Goal: Task Accomplishment & Management: Use online tool/utility

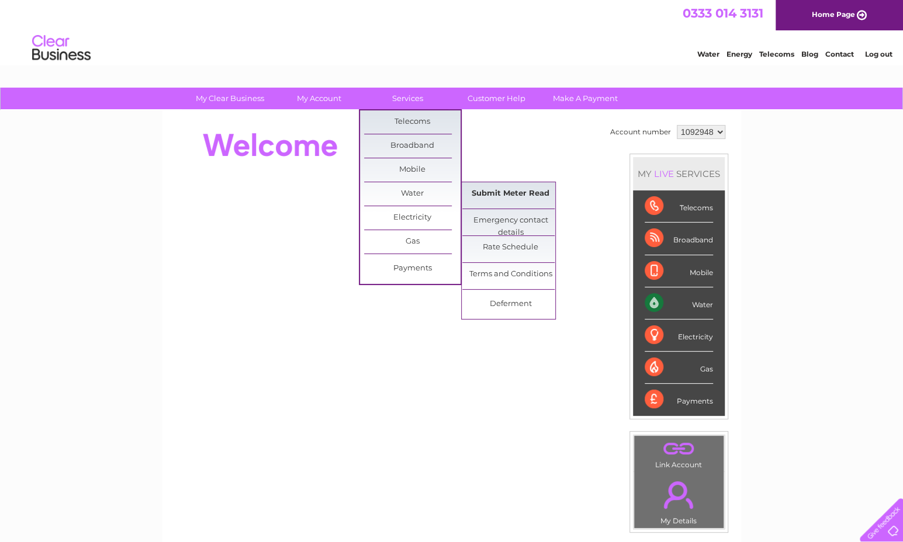
click at [504, 190] on link "Submit Meter Read" at bounding box center [510, 193] width 96 height 23
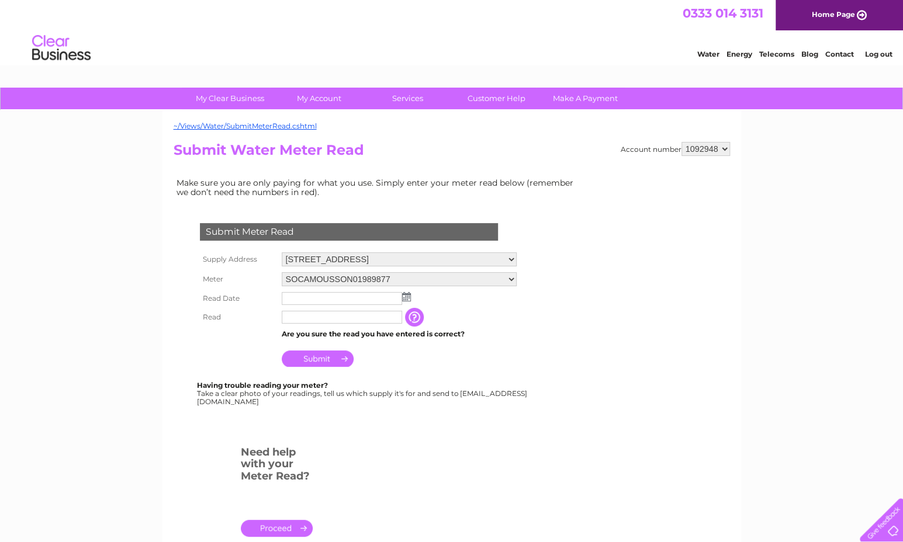
click at [340, 301] on input "text" at bounding box center [342, 298] width 120 height 13
click at [407, 296] on img at bounding box center [406, 296] width 9 height 9
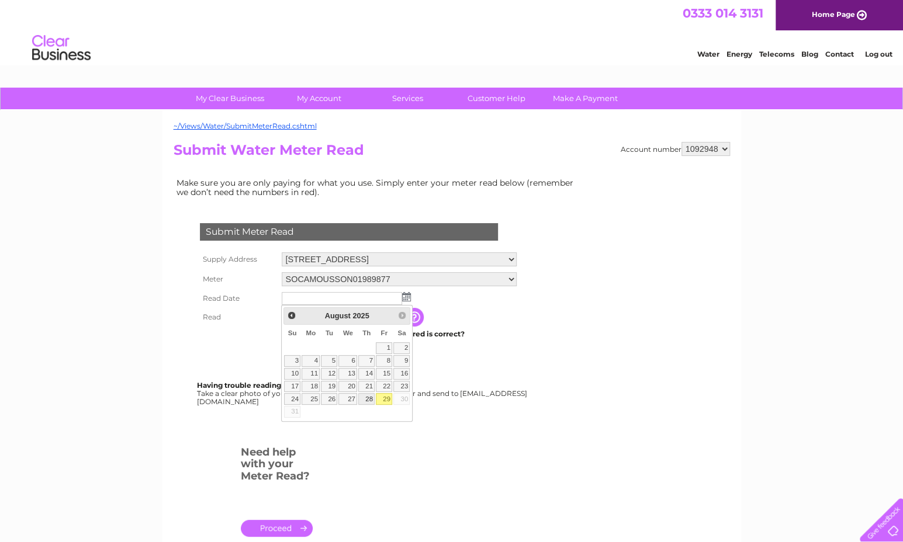
click at [372, 397] on link "28" at bounding box center [366, 399] width 16 height 12
type input "2025/08/28"
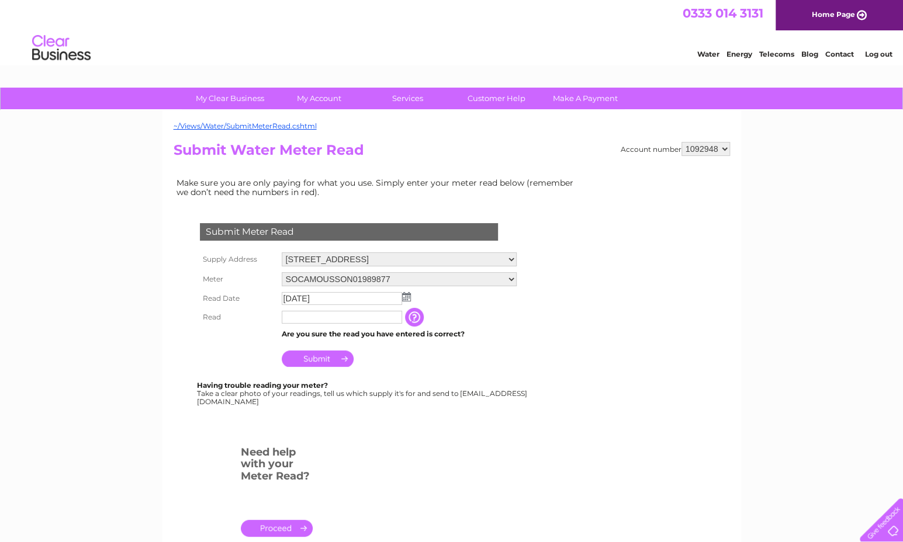
click at [332, 315] on input "text" at bounding box center [342, 317] width 120 height 13
type input "3680"
click at [417, 317] on input "button" at bounding box center [416, 317] width 21 height 19
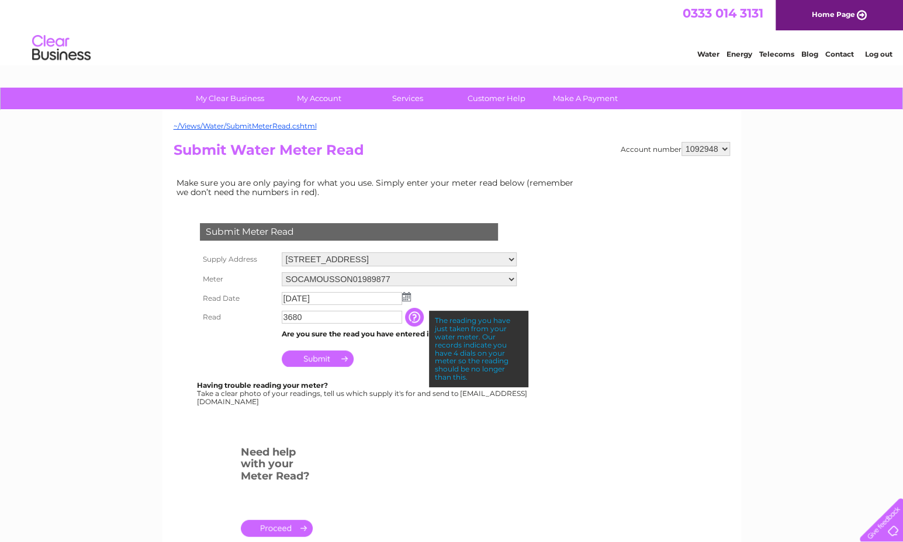
click at [325, 356] on input "Submit" at bounding box center [318, 359] width 72 height 16
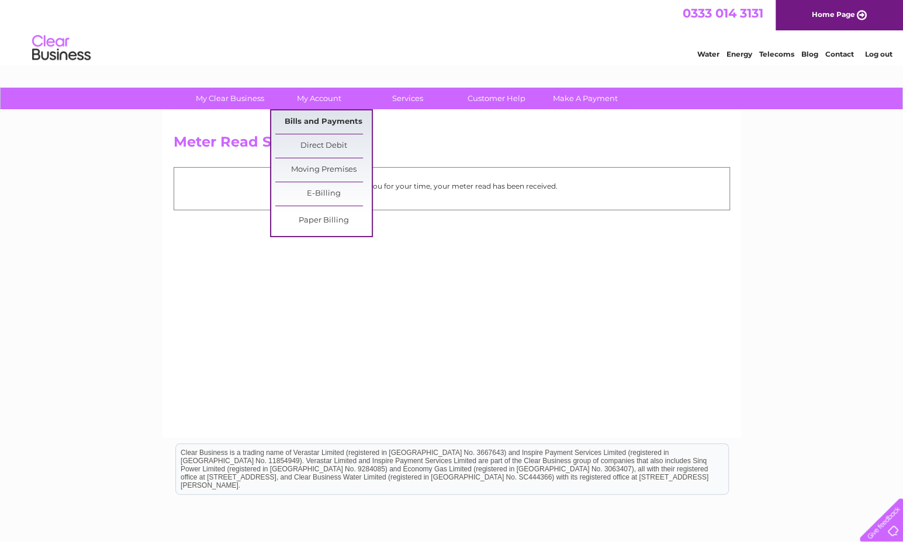
click at [320, 114] on link "Bills and Payments" at bounding box center [323, 121] width 96 height 23
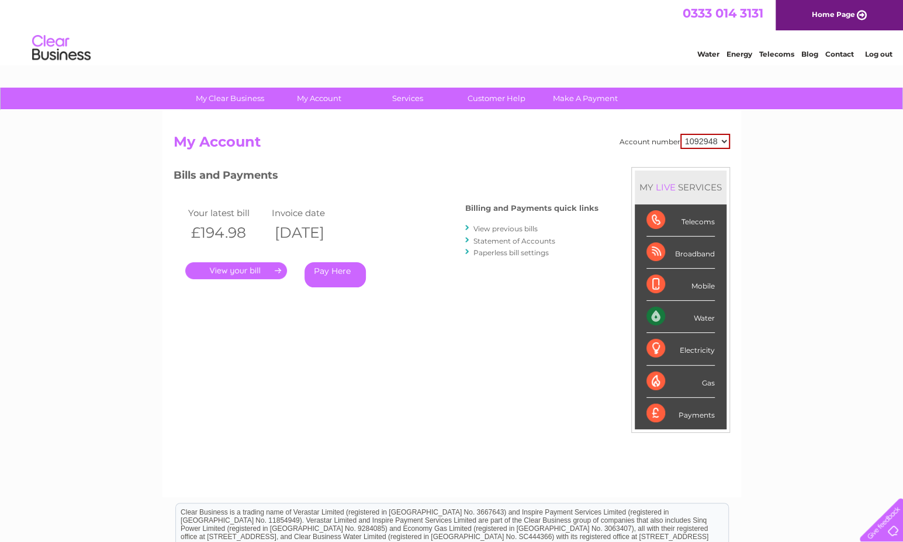
click at [233, 272] on link "." at bounding box center [236, 270] width 102 height 17
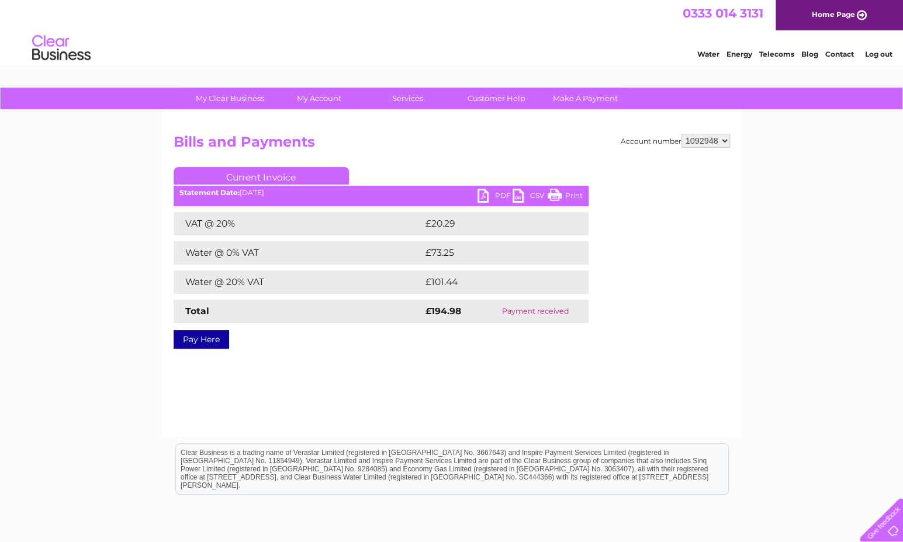
click at [487, 196] on link "PDF" at bounding box center [494, 197] width 35 height 17
